Goal: Information Seeking & Learning: Learn about a topic

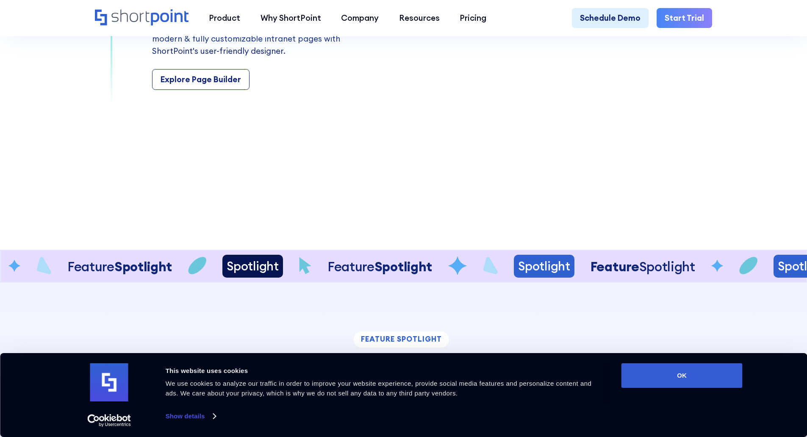
scroll to position [1578, 0]
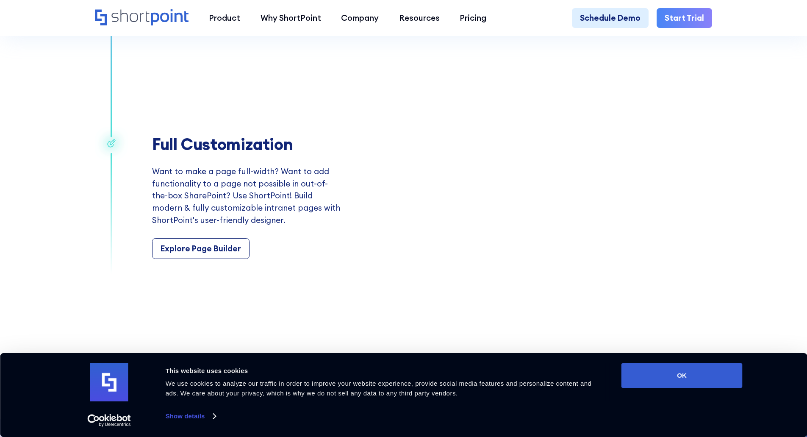
drag, startPoint x: 741, startPoint y: 178, endPoint x: 754, endPoint y: 185, distance: 15.4
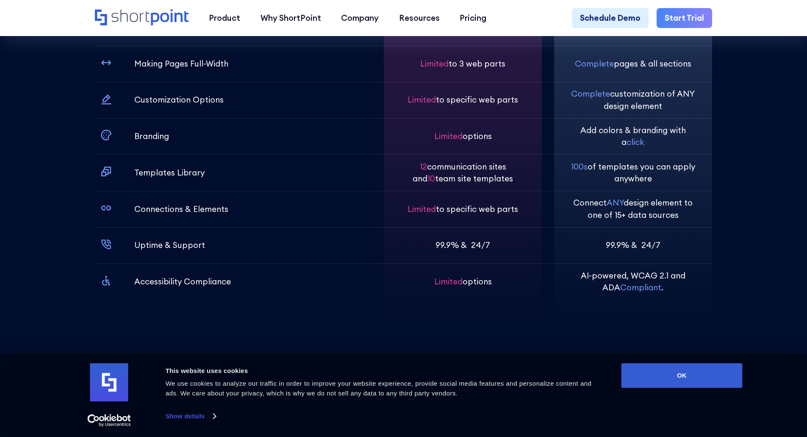
scroll to position [3103, 0]
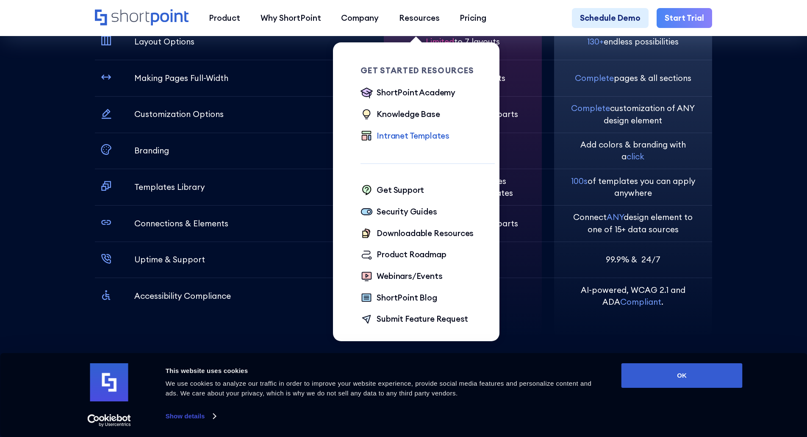
click at [406, 139] on div "Intranet Templates" at bounding box center [413, 136] width 73 height 12
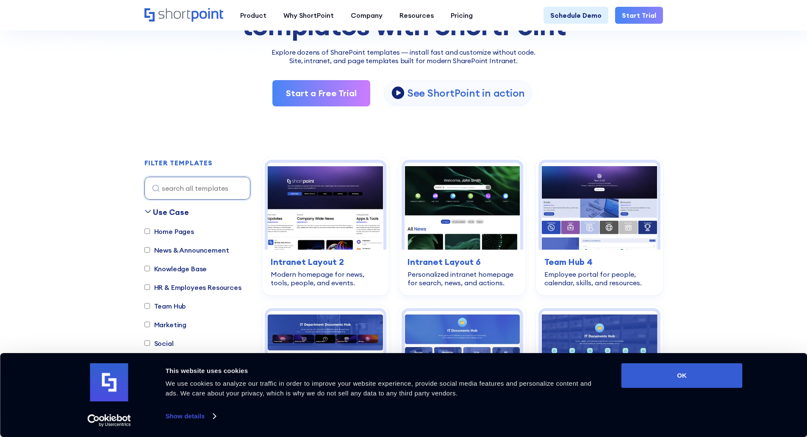
scroll to position [212, 0]
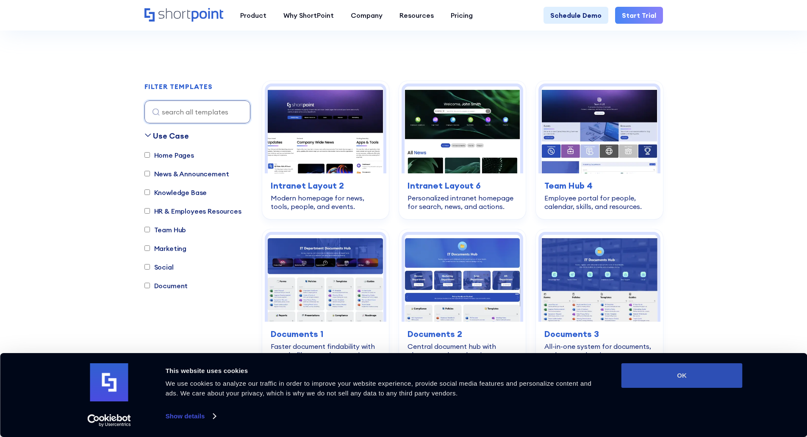
click at [705, 377] on button "OK" at bounding box center [682, 375] width 121 height 25
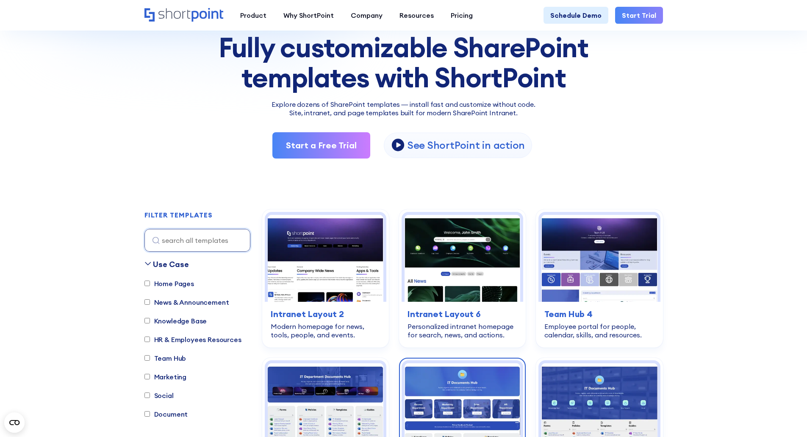
scroll to position [169, 0]
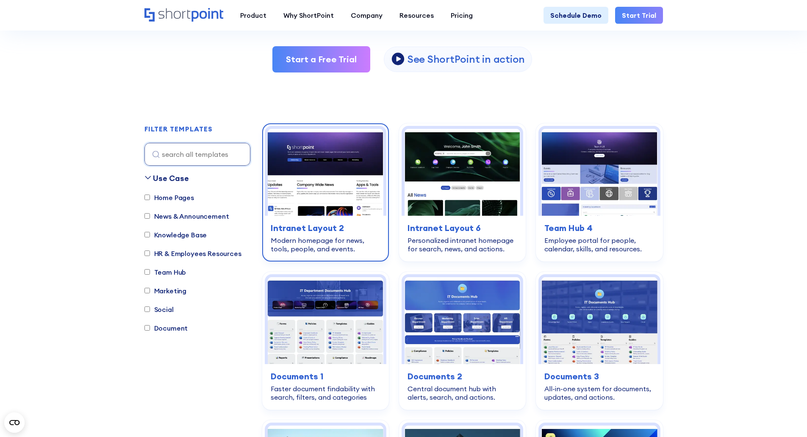
click at [352, 235] on div "home-pages Intranet Layout 2 Modern homepage for news, tools, people, and event…" at bounding box center [326, 237] width 122 height 43
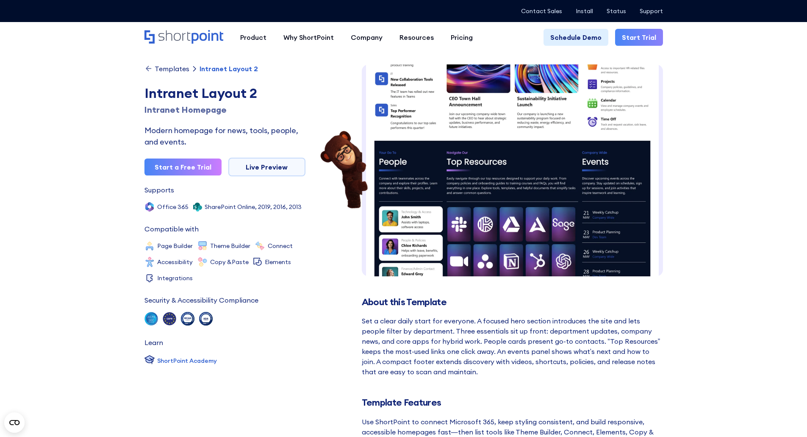
scroll to position [362, 0]
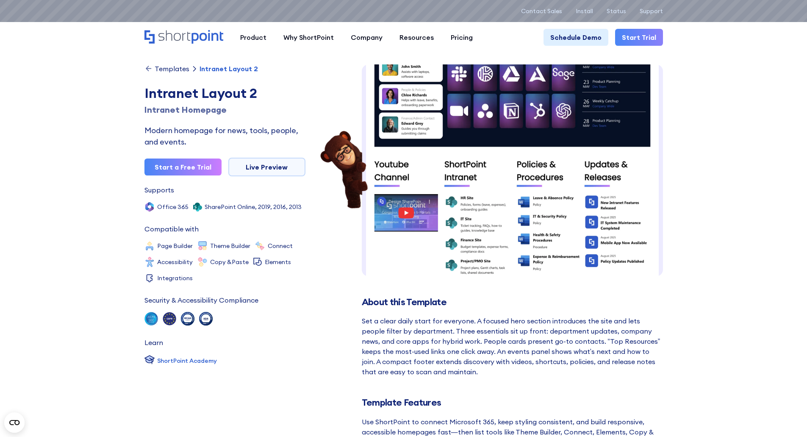
click at [175, 264] on div "Accessibility" at bounding box center [175, 262] width 36 height 6
click at [293, 304] on div "Security & Accessibility Compliance SOC 2 Type II, SOC 3 GDPR WCAG 2.1 ADA" at bounding box center [224, 311] width 161 height 29
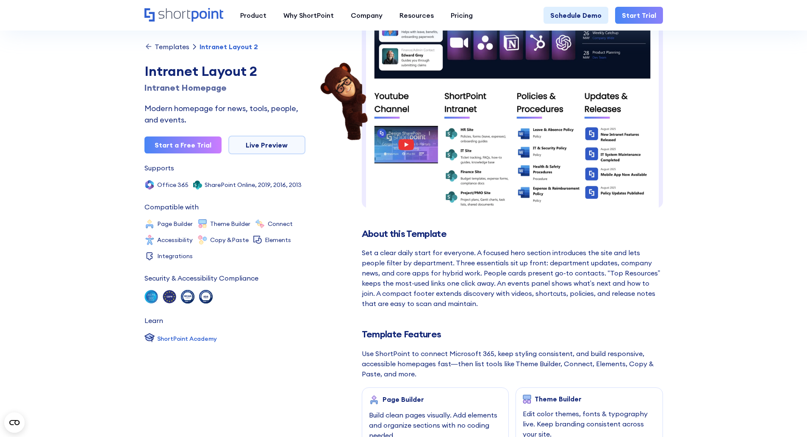
scroll to position [0, 0]
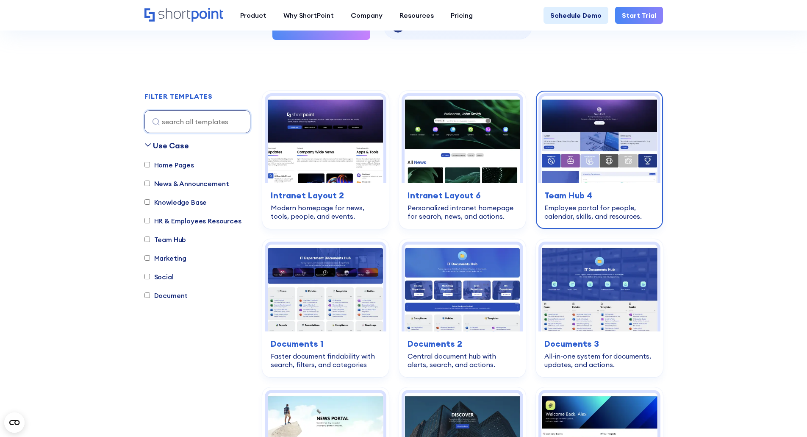
scroll to position [254, 0]
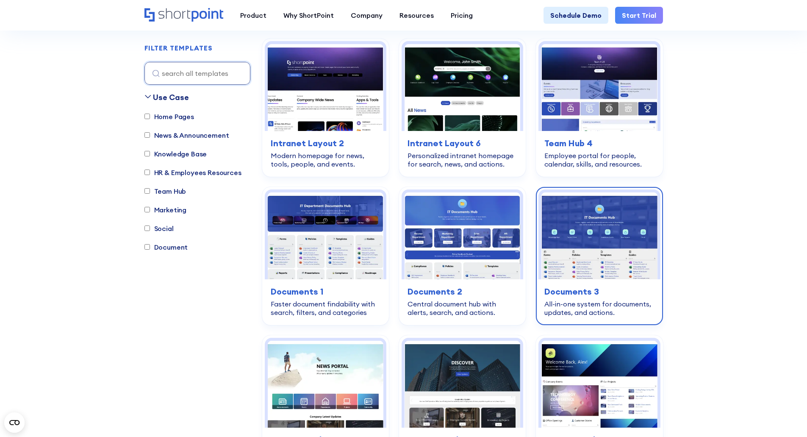
click at [608, 284] on div "document Documents 3 All-in-one system for documents, updates, and actions." at bounding box center [600, 300] width 122 height 43
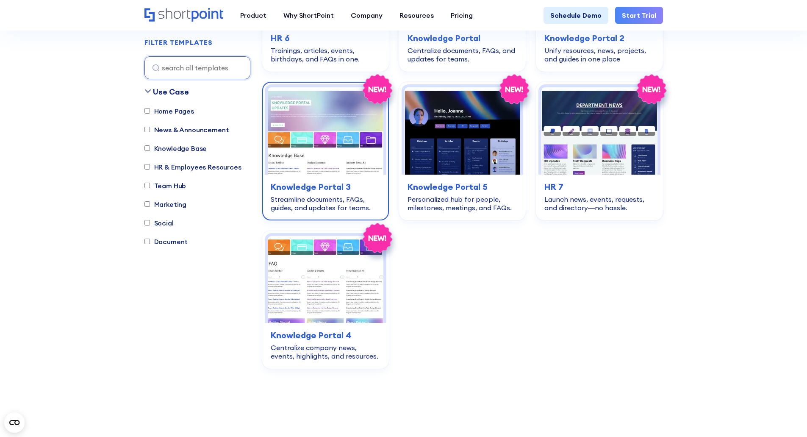
scroll to position [1991, 0]
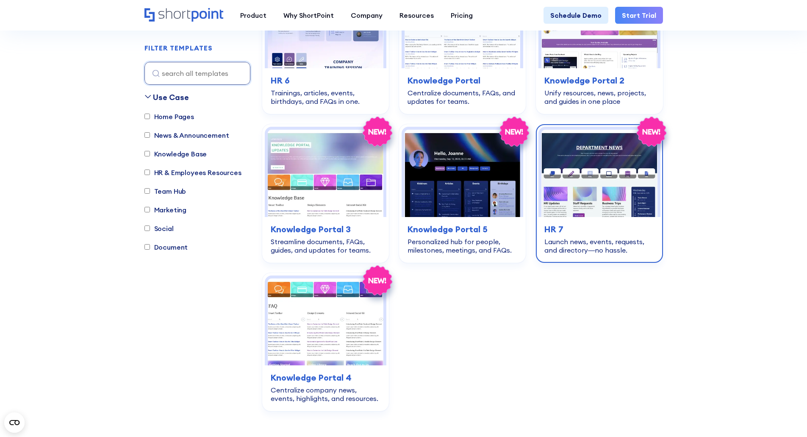
click at [575, 223] on h3 "HR 7" at bounding box center [599, 229] width 110 height 13
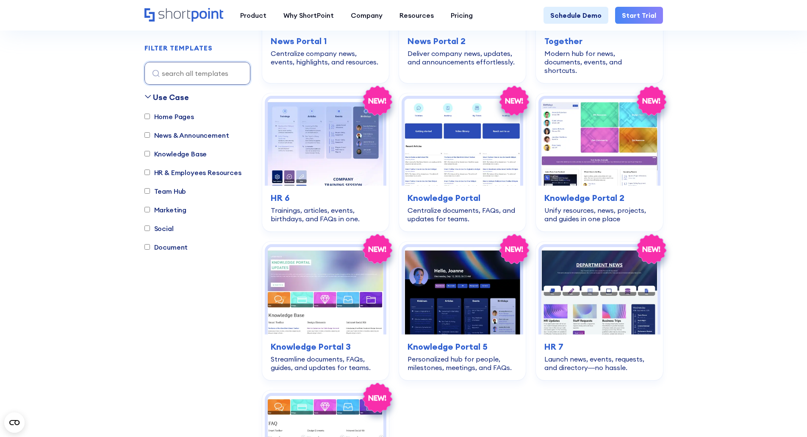
scroll to position [1822, 0]
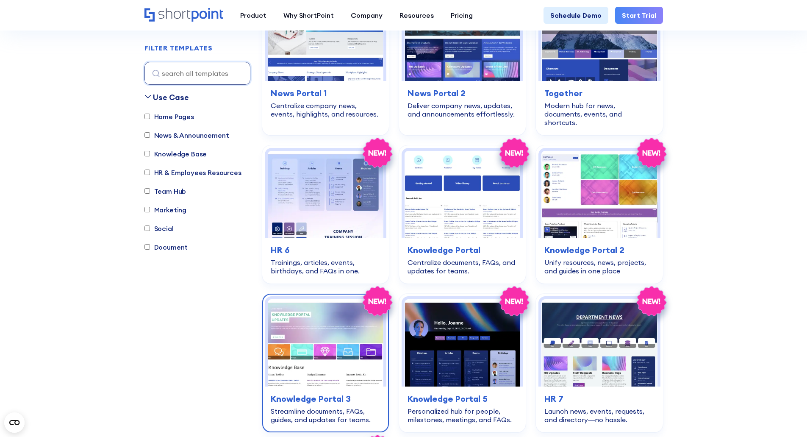
click at [337, 313] on img at bounding box center [326, 342] width 116 height 87
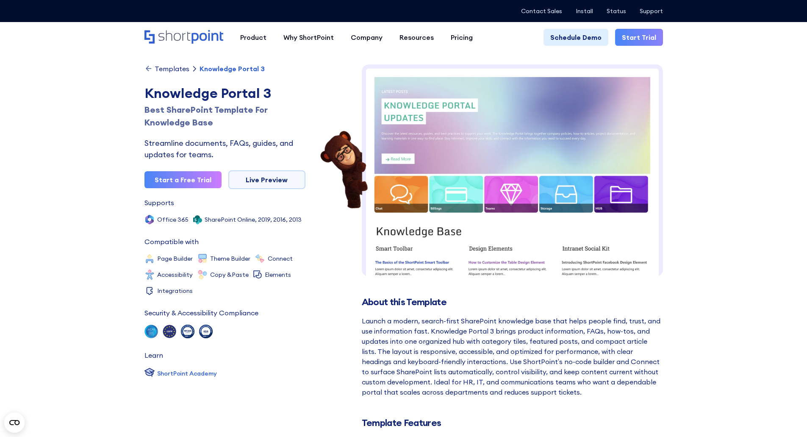
scroll to position [57, 0]
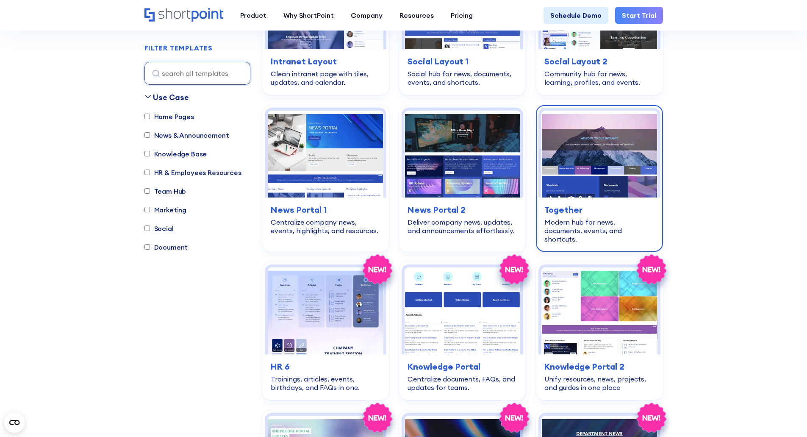
scroll to position [1695, 0]
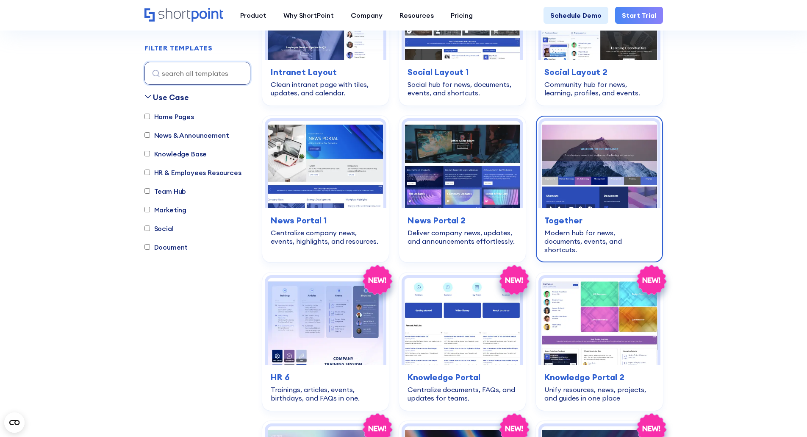
click at [568, 214] on h3 "Together" at bounding box center [599, 220] width 110 height 13
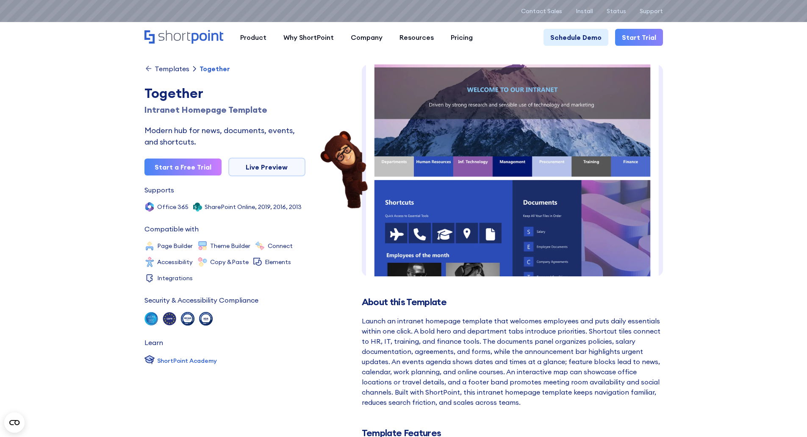
scroll to position [127, 0]
